Goal: Transaction & Acquisition: Download file/media

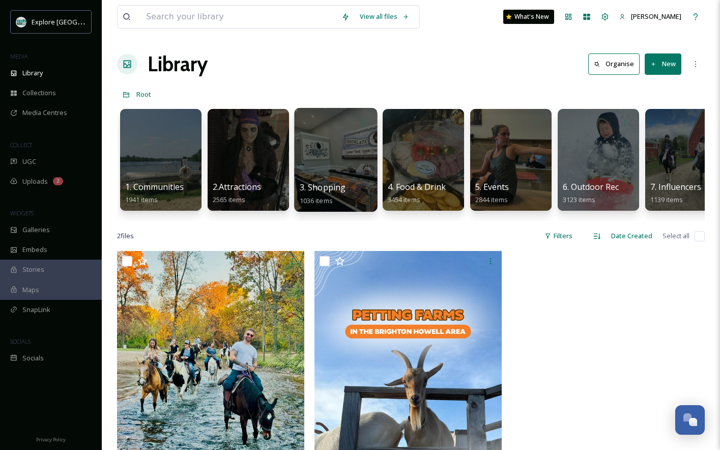
click at [312, 116] on div at bounding box center [336, 122] width 73 height 19
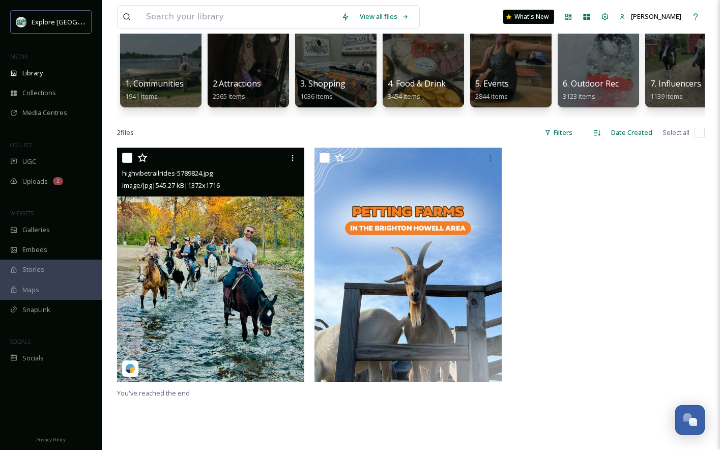
scroll to position [91, 0]
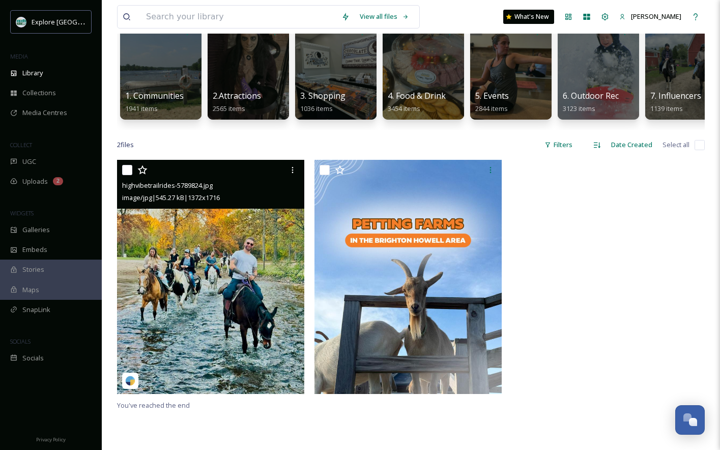
click at [228, 227] on img at bounding box center [210, 277] width 187 height 234
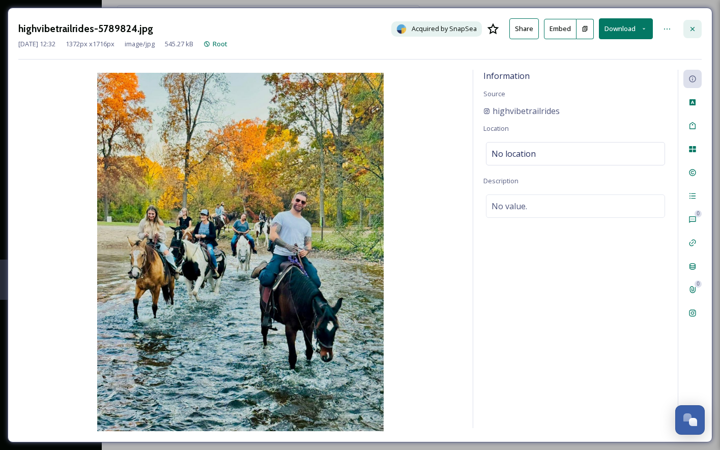
click at [694, 26] on icon at bounding box center [693, 29] width 8 height 8
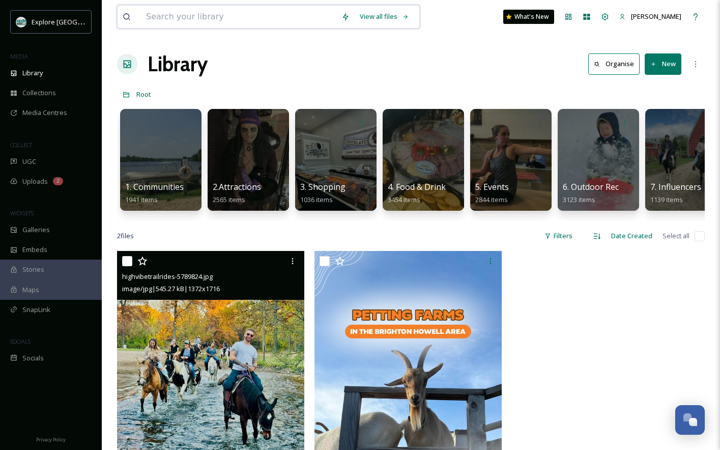
click at [213, 14] on input at bounding box center [239, 17] width 196 height 22
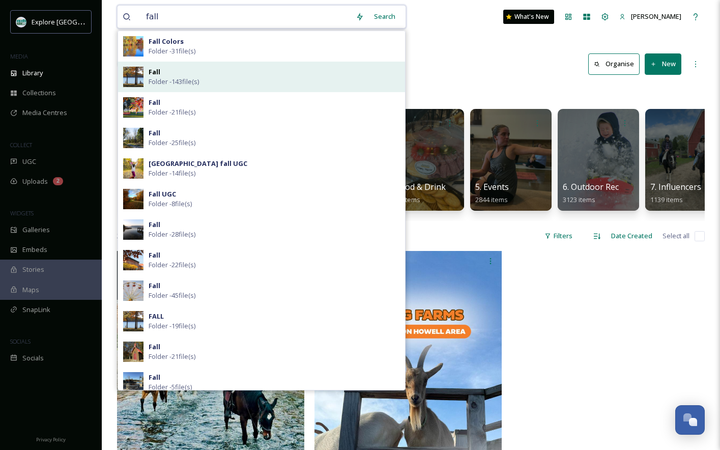
type input "fall"
click at [236, 78] on div "Fall Folder - 143 file(s)" at bounding box center [275, 76] width 252 height 19
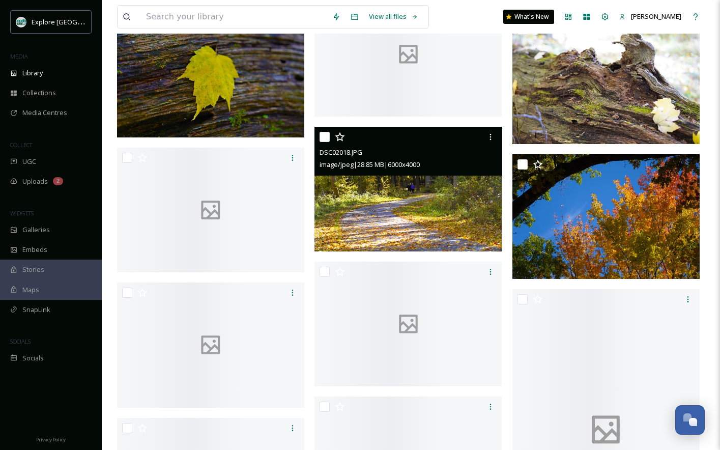
scroll to position [2569, 0]
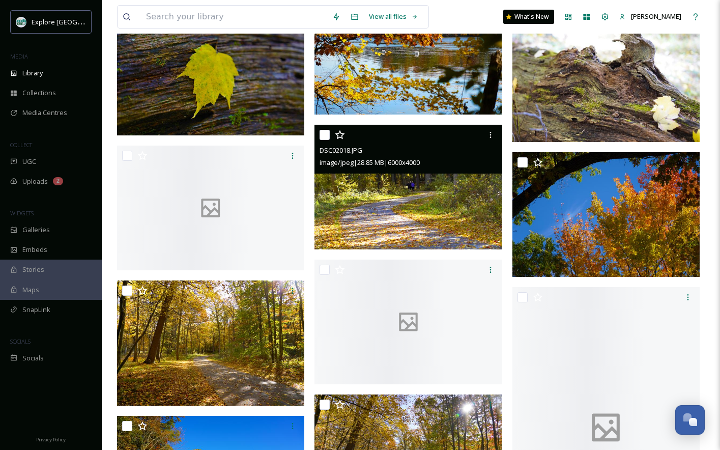
click at [364, 243] on img at bounding box center [408, 187] width 187 height 125
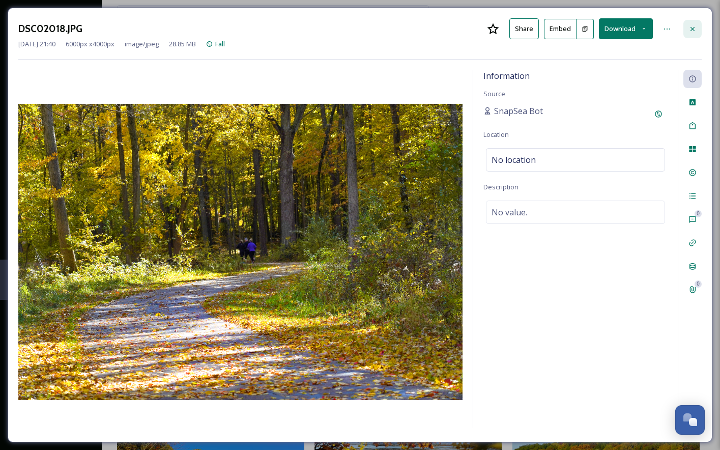
click at [688, 31] on div at bounding box center [693, 29] width 18 height 18
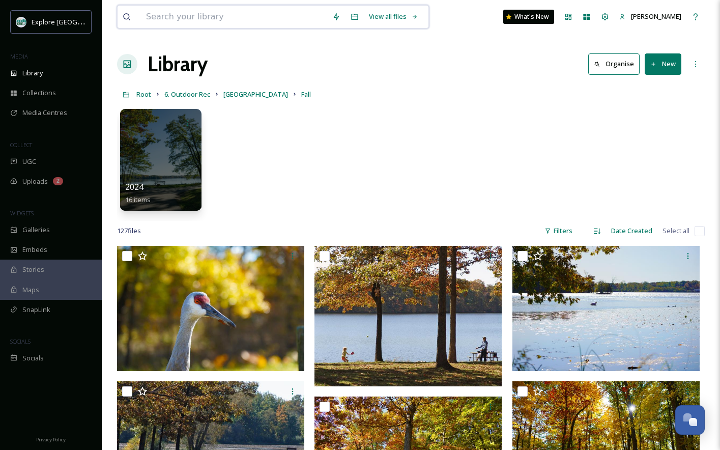
click at [232, 17] on input at bounding box center [234, 17] width 186 height 22
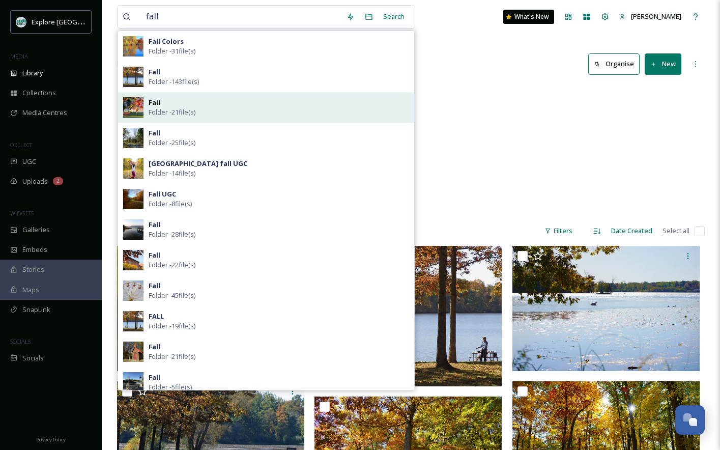
click at [283, 121] on div "Fall Folder - 21 file(s)" at bounding box center [266, 107] width 296 height 31
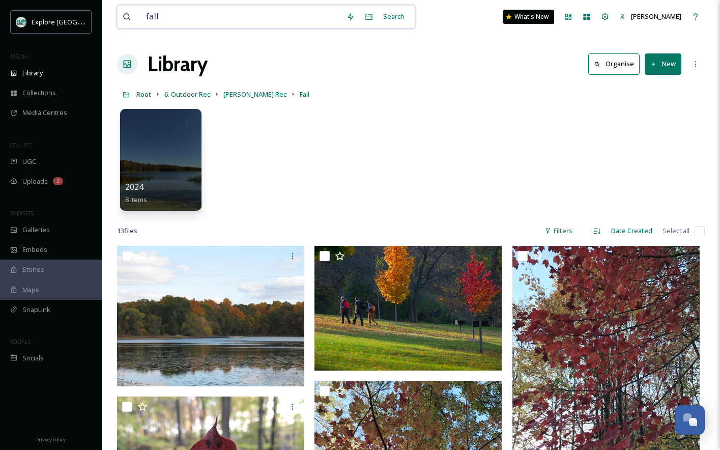
click at [185, 19] on input "fall" at bounding box center [241, 17] width 201 height 22
type input "fall"
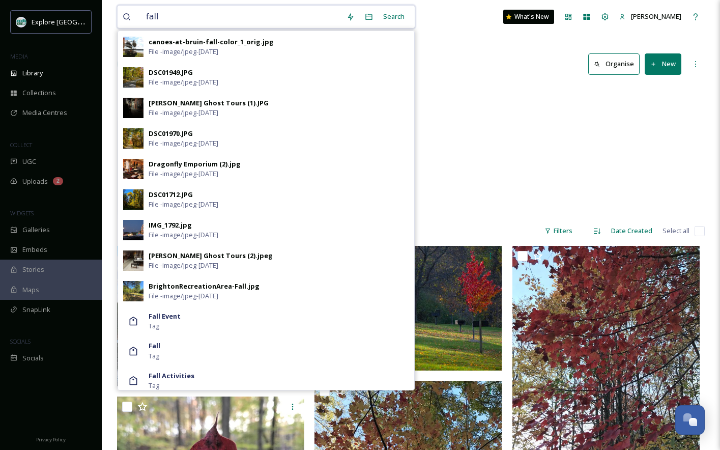
scroll to position [798, 0]
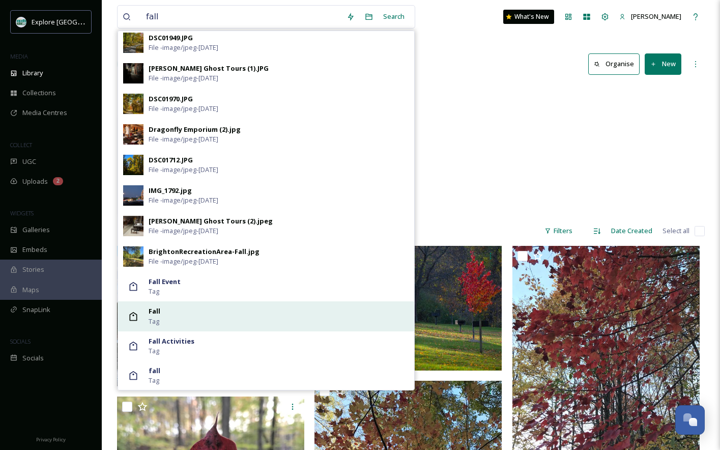
click at [204, 306] on div "Fall Tag" at bounding box center [266, 316] width 296 height 30
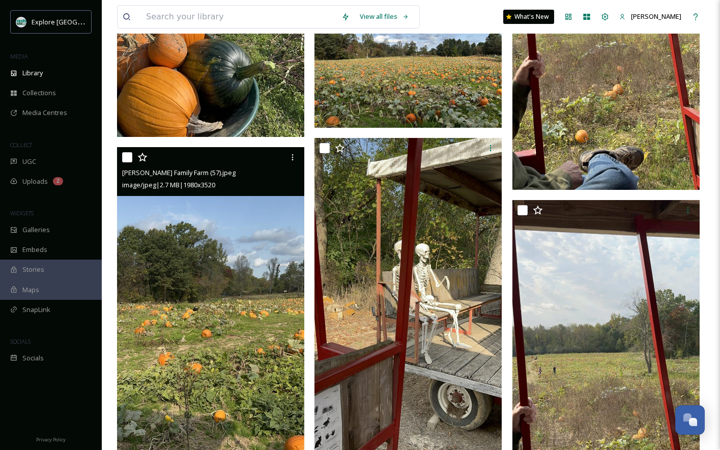
scroll to position [12569, 0]
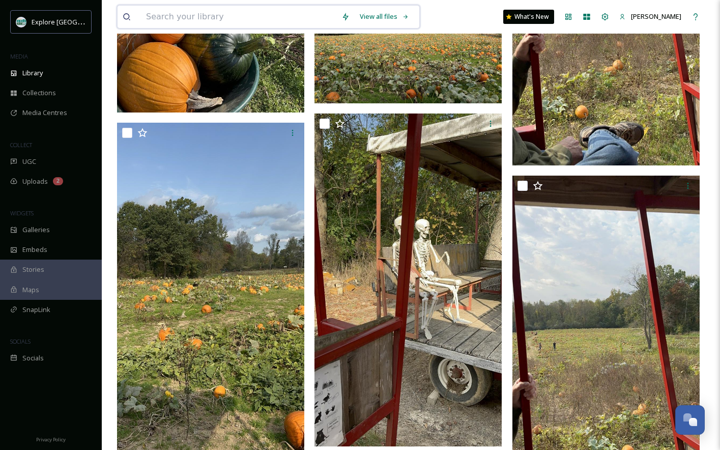
click at [226, 22] on input at bounding box center [239, 17] width 196 height 22
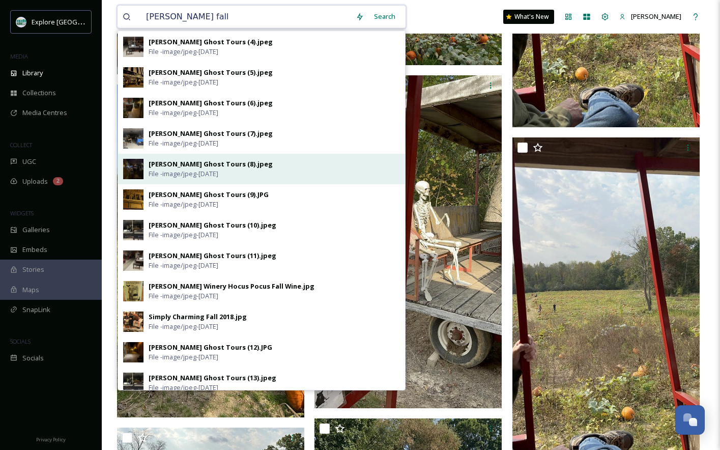
scroll to position [5, 0]
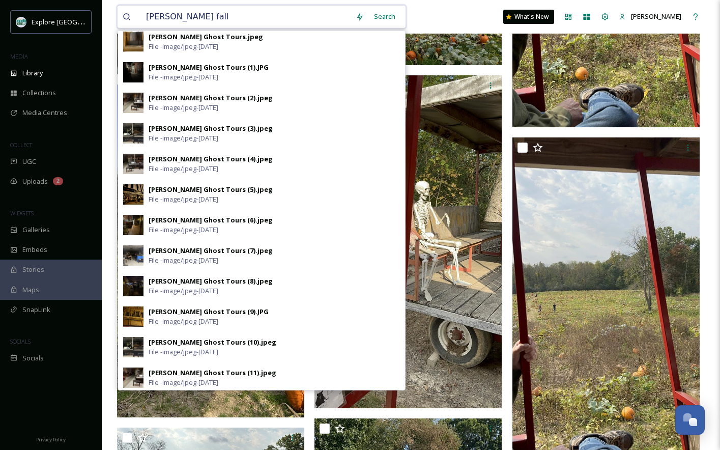
drag, startPoint x: 193, startPoint y: 18, endPoint x: 93, endPoint y: 18, distance: 100.8
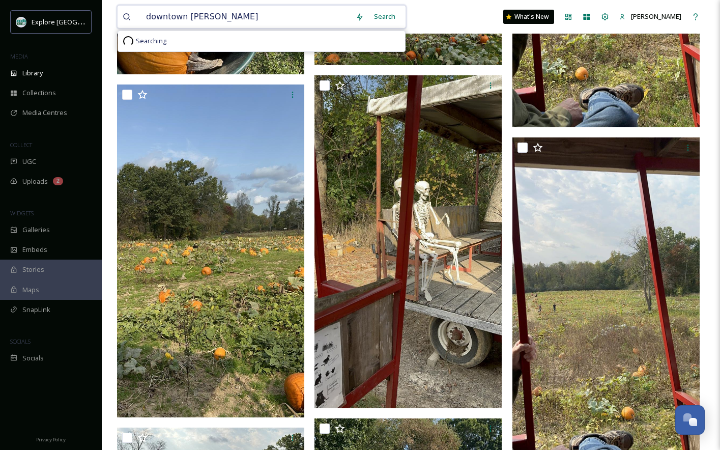
scroll to position [0, 0]
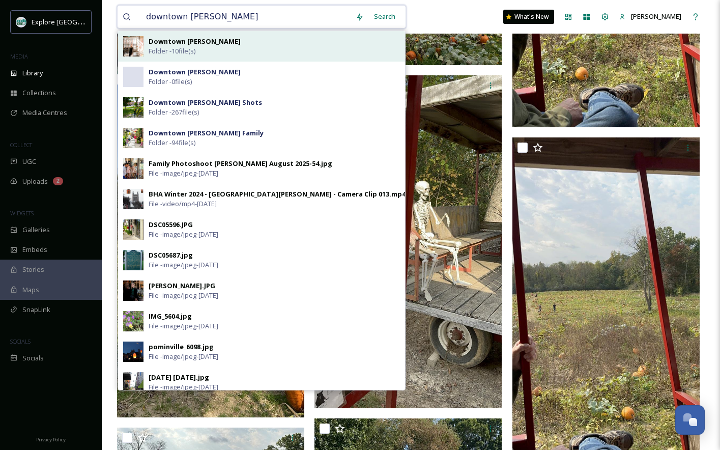
type input "downtown [PERSON_NAME]"
click at [214, 42] on div "Downtown [PERSON_NAME] Folder - 10 file(s)" at bounding box center [275, 46] width 252 height 19
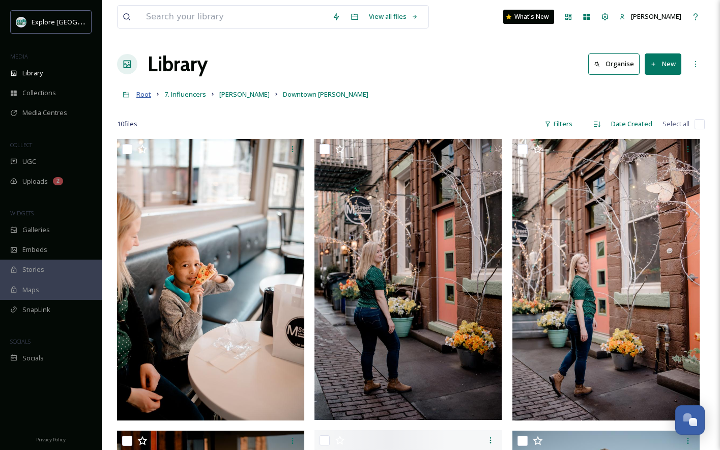
click at [148, 97] on span "Root" at bounding box center [143, 94] width 15 height 9
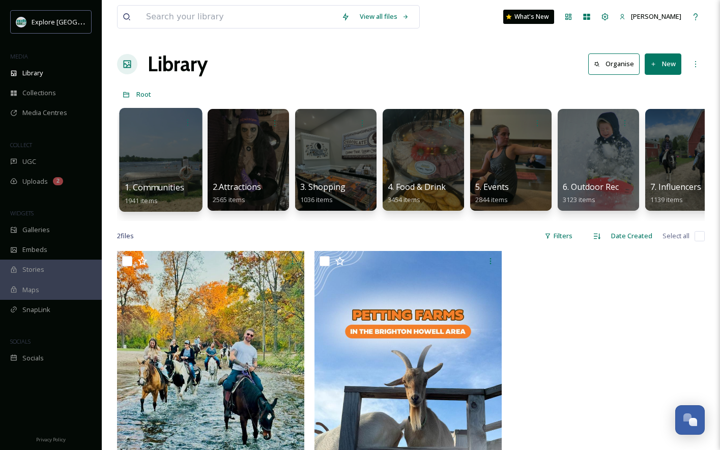
click at [154, 167] on div at bounding box center [160, 160] width 83 height 104
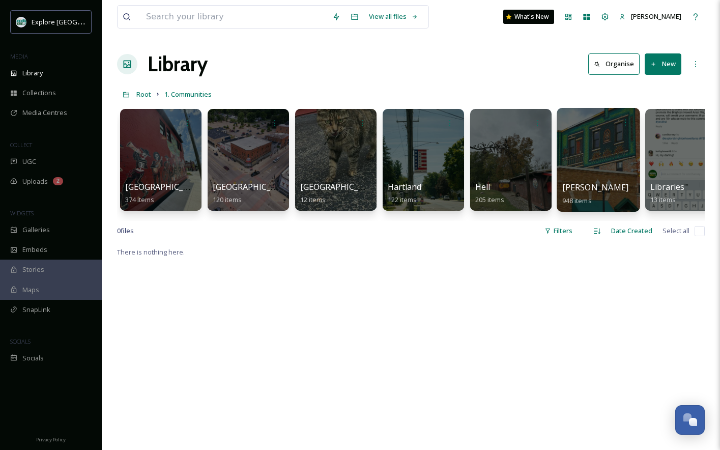
click at [574, 170] on div at bounding box center [598, 160] width 83 height 104
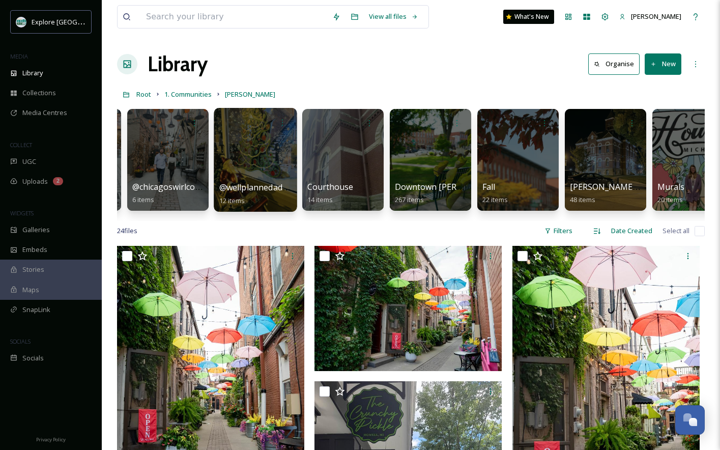
scroll to position [0, 168]
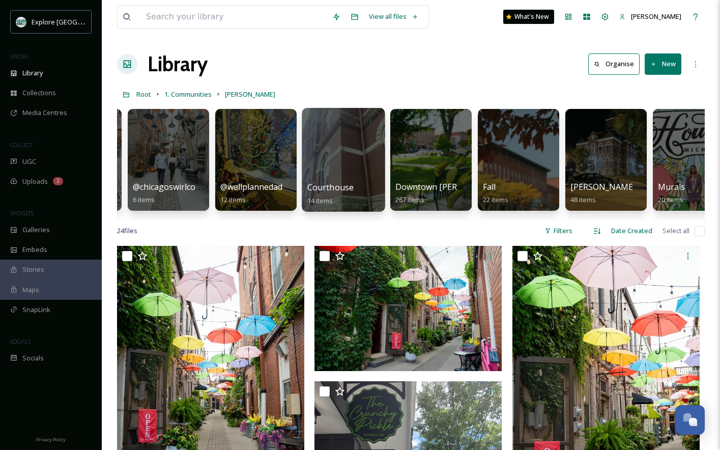
click at [326, 183] on span "Courthouse" at bounding box center [331, 187] width 47 height 11
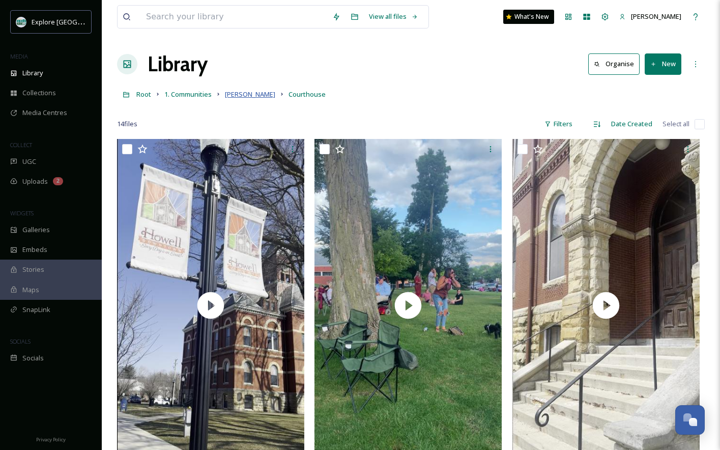
click at [239, 94] on span "[PERSON_NAME]" at bounding box center [250, 94] width 50 height 9
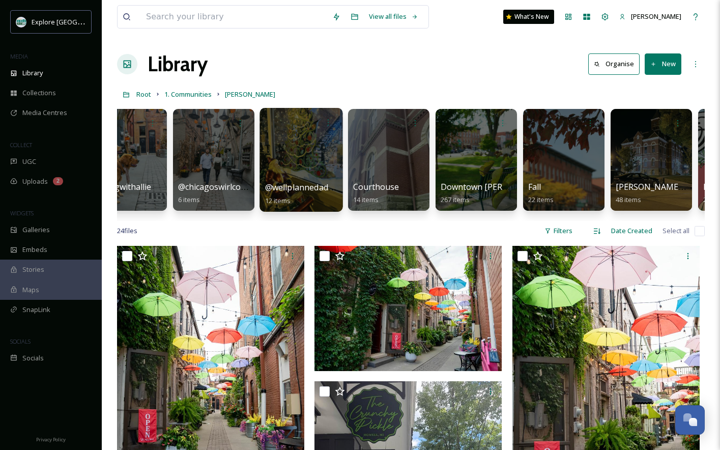
scroll to position [0, 123]
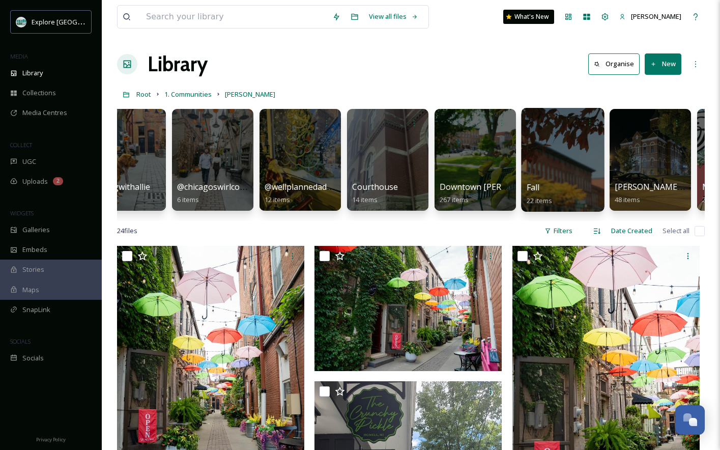
click at [570, 170] on div at bounding box center [562, 160] width 83 height 104
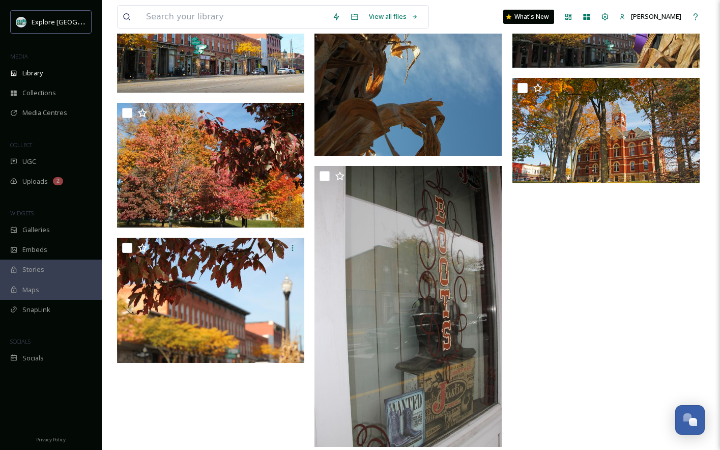
scroll to position [842, 0]
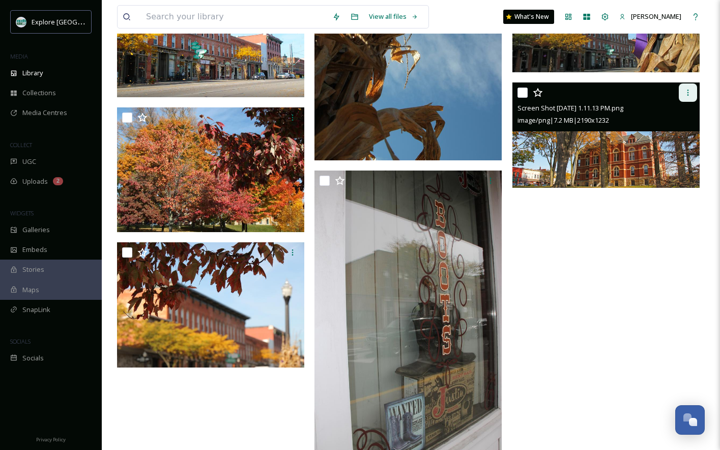
click at [689, 90] on icon at bounding box center [688, 93] width 8 height 8
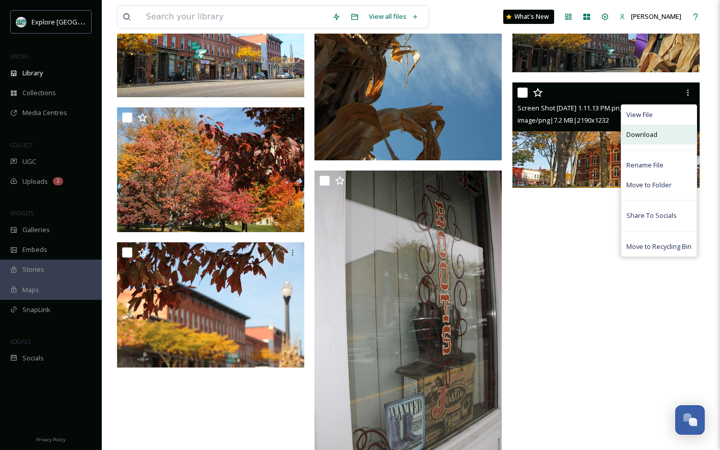
click at [659, 135] on div "Download" at bounding box center [659, 135] width 75 height 20
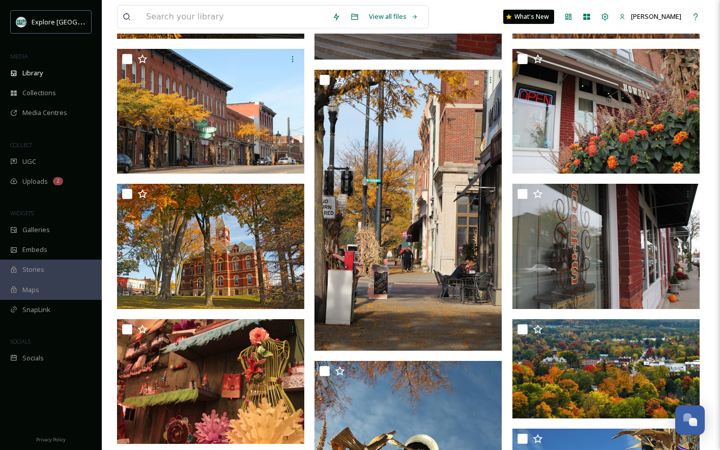
scroll to position [360, 0]
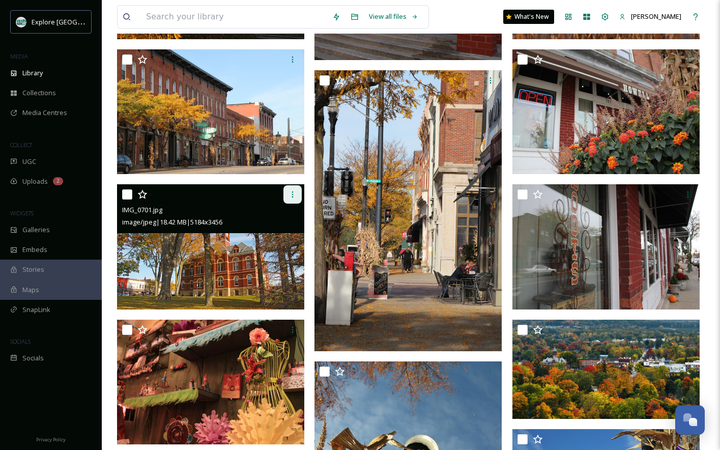
click at [293, 195] on icon at bounding box center [293, 194] width 2 height 6
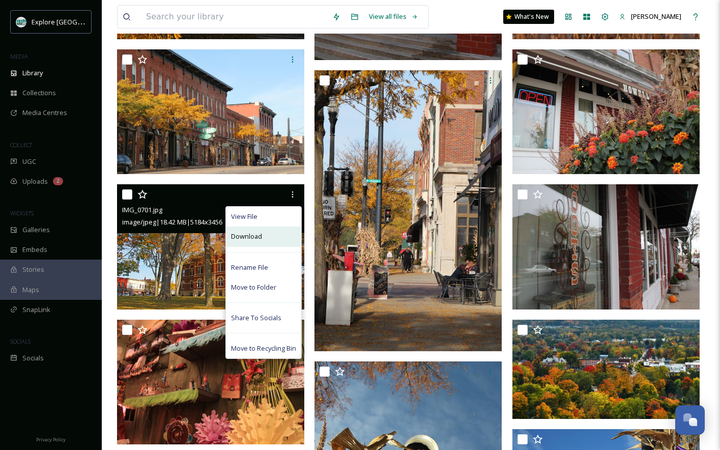
click at [263, 244] on div "Download" at bounding box center [263, 237] width 75 height 20
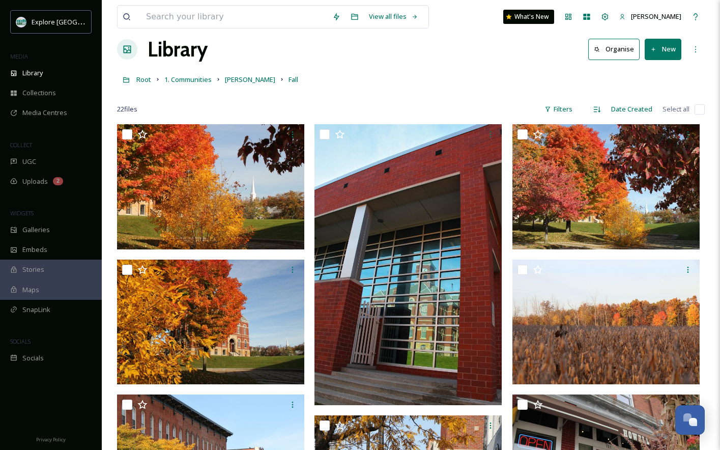
scroll to position [14, 0]
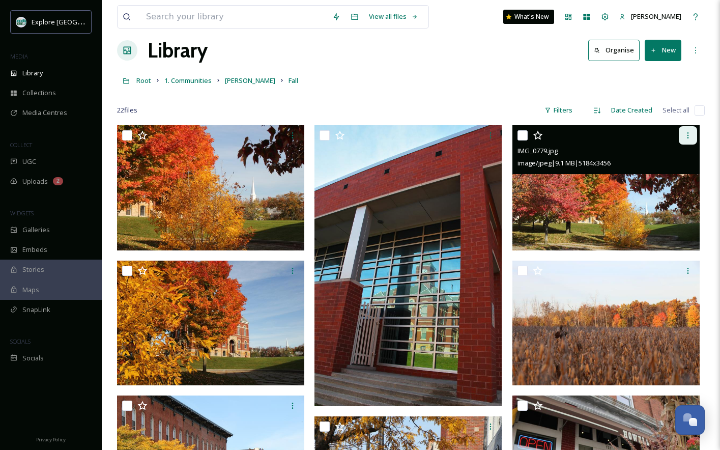
click at [690, 138] on icon at bounding box center [688, 135] width 8 height 8
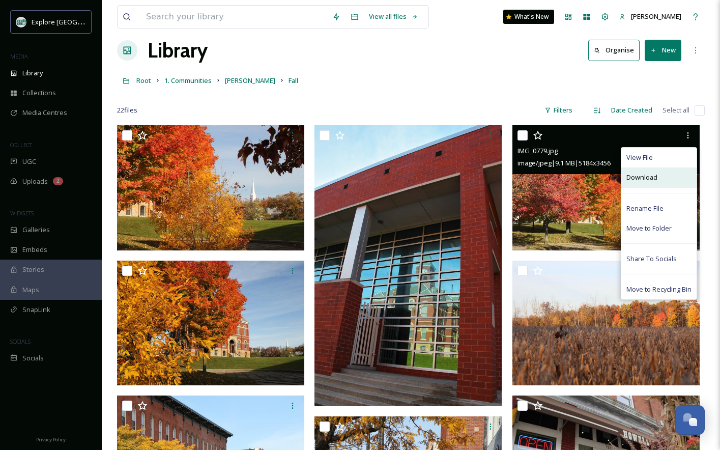
click at [669, 179] on div "Download" at bounding box center [659, 178] width 75 height 20
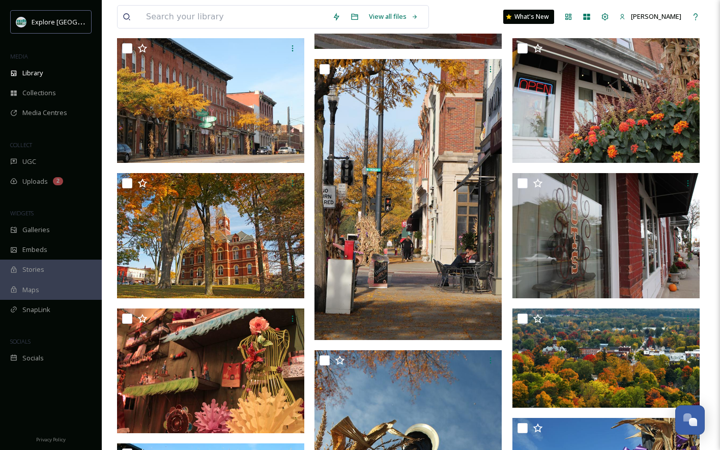
scroll to position [366, 0]
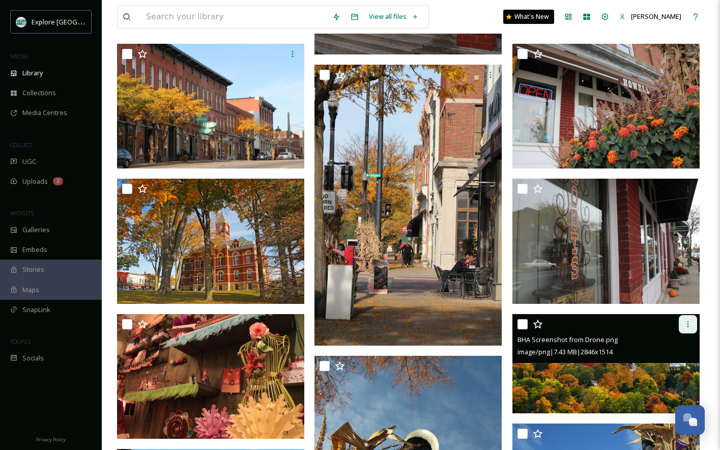
click at [683, 322] on div at bounding box center [688, 324] width 18 height 18
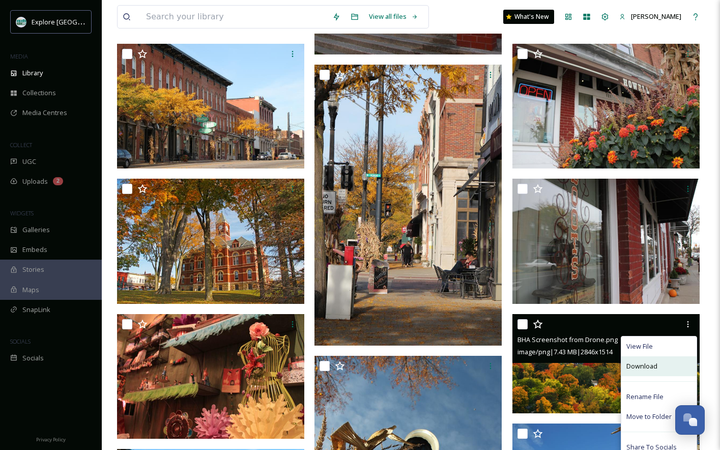
click at [649, 367] on span "Download" at bounding box center [642, 367] width 31 height 10
